Goal: Task Accomplishment & Management: Use online tool/utility

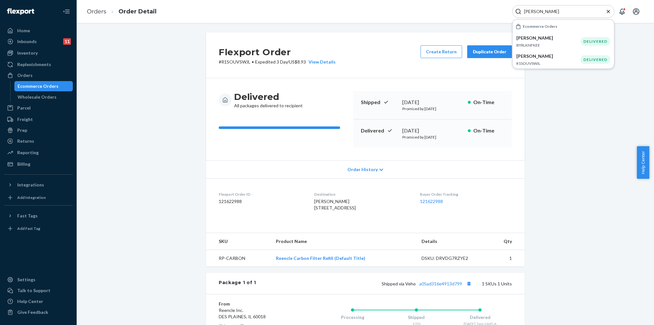
scroll to position [79, 0]
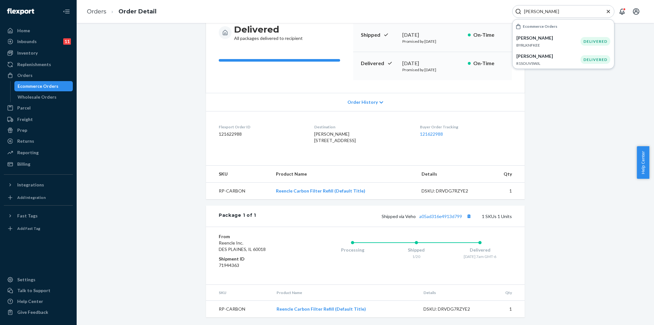
drag, startPoint x: 543, startPoint y: 9, endPoint x: 409, endPoint y: -3, distance: 134.6
click at [409, 0] on html "Home Inbounds 11 Shipping Plans Problems 11 Inventory Products Replenishments O…" at bounding box center [327, 162] width 654 height 325
paste input "[PERSON_NAME]"
type input "[PERSON_NAME]"
click at [564, 39] on p "[PERSON_NAME]" at bounding box center [548, 38] width 64 height 6
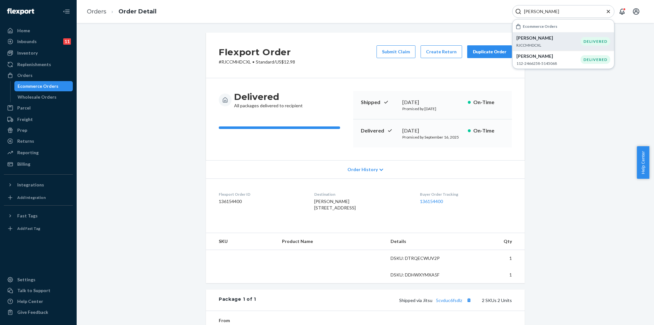
click at [559, 183] on div "Flexport Order # RJCCMHDCXL • Standard / US$12.98 Submit Claim Create Return Du…" at bounding box center [365, 238] width 568 height 411
click at [443, 51] on button "Create Return" at bounding box center [440, 51] width 41 height 13
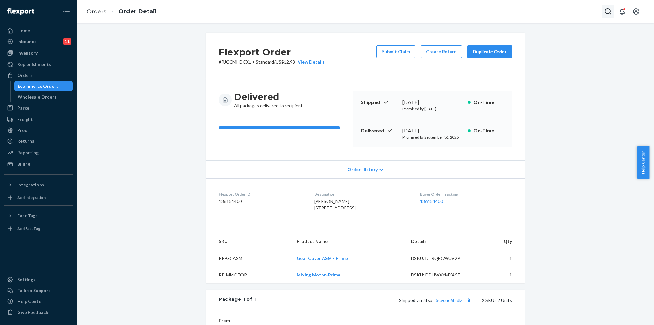
click at [600, 14] on div "Orders Order Detail" at bounding box center [365, 11] width 577 height 23
click at [605, 11] on icon "Open Search Box" at bounding box center [608, 11] width 6 height 6
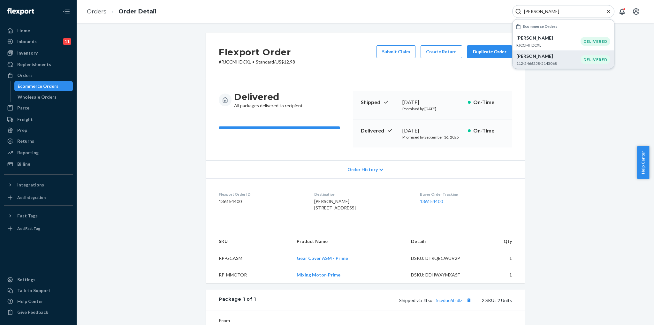
type input "[PERSON_NAME]"
click at [552, 59] on div "[PERSON_NAME] 112-2466258-5145068" at bounding box center [548, 59] width 64 height 13
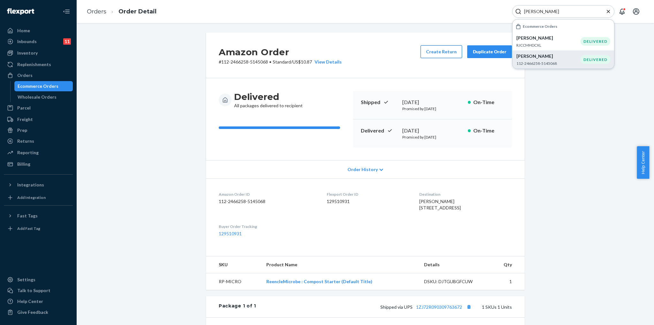
click at [447, 53] on button "Create Return" at bounding box center [440, 51] width 41 height 13
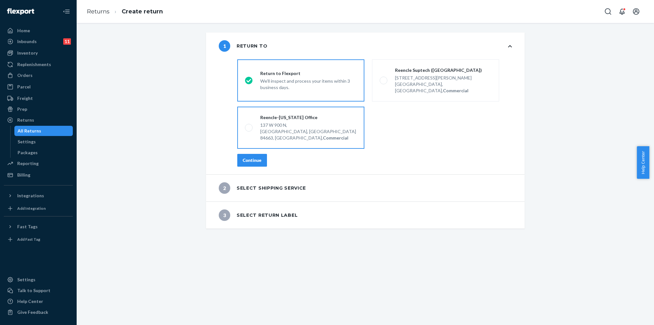
click at [255, 120] on div "Reencle-[US_STATE] Office [STREET_ADDRESS], Commercial" at bounding box center [305, 127] width 104 height 27
click at [249, 126] on input "Reencle-[US_STATE] Office [STREET_ADDRESS], Commercial" at bounding box center [247, 128] width 4 height 4
radio input "true"
click at [258, 157] on div "Continue" at bounding box center [252, 160] width 19 height 6
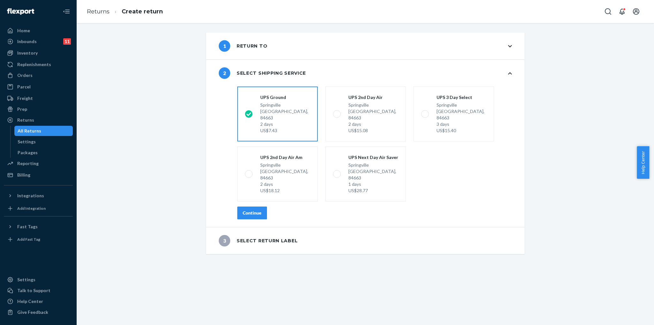
click at [252, 207] on button "Continue" at bounding box center [252, 213] width 30 height 13
